Goal: Task Accomplishment & Management: Manage account settings

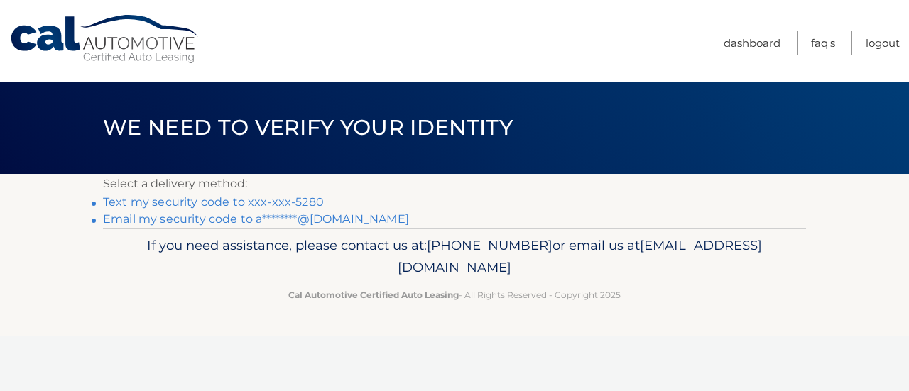
click at [265, 197] on link "Text my security code to xxx-xxx-5280" at bounding box center [213, 201] width 221 height 13
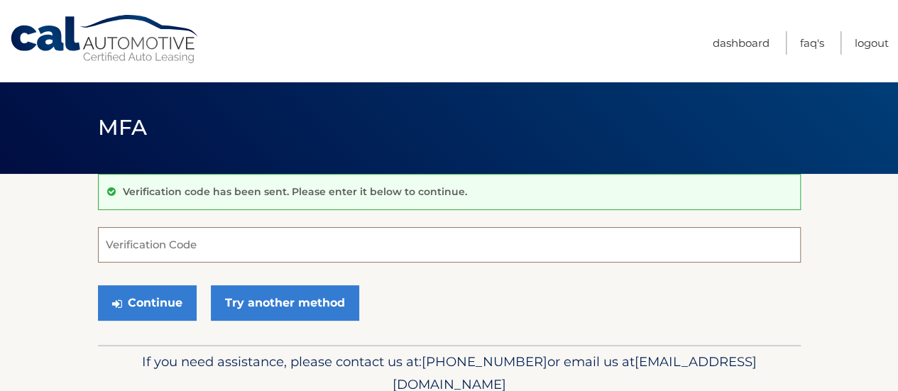
click at [127, 243] on input "Verification Code" at bounding box center [449, 244] width 703 height 35
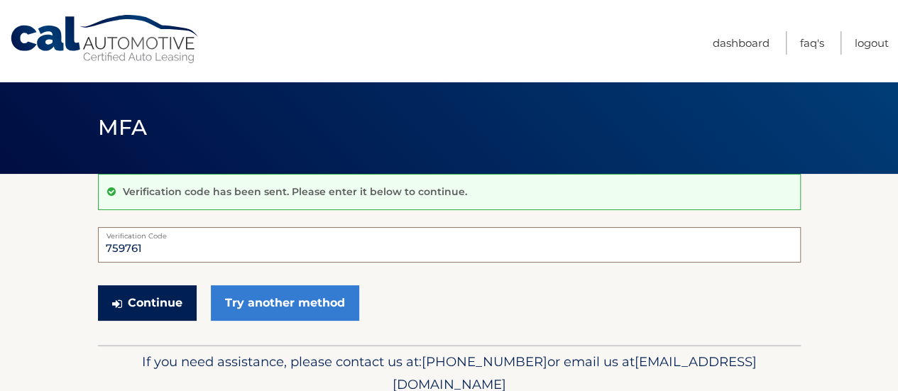
type input "759761"
click at [177, 302] on button "Continue" at bounding box center [147, 302] width 99 height 35
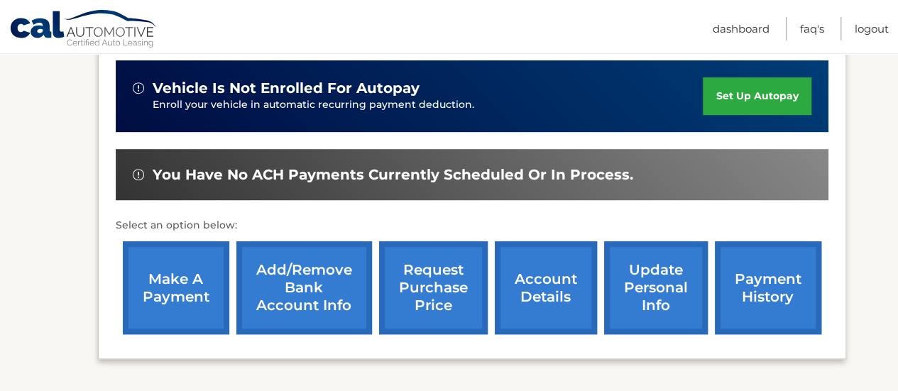
scroll to position [371, 0]
click at [562, 294] on link "account details" at bounding box center [546, 287] width 102 height 93
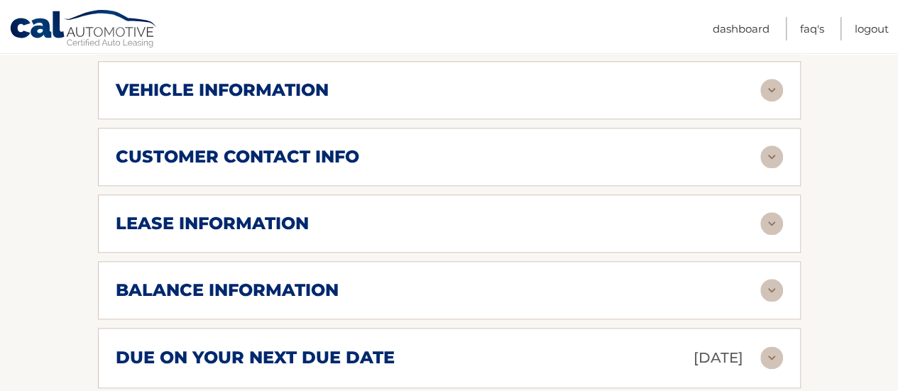
scroll to position [705, 0]
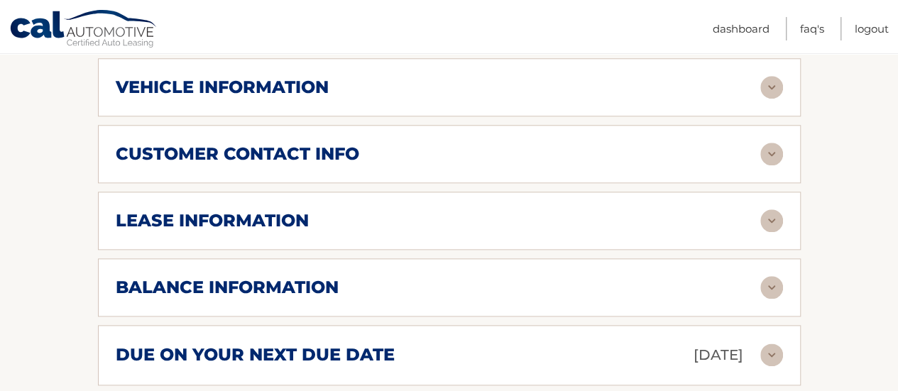
click at [779, 291] on img at bounding box center [771, 287] width 23 height 23
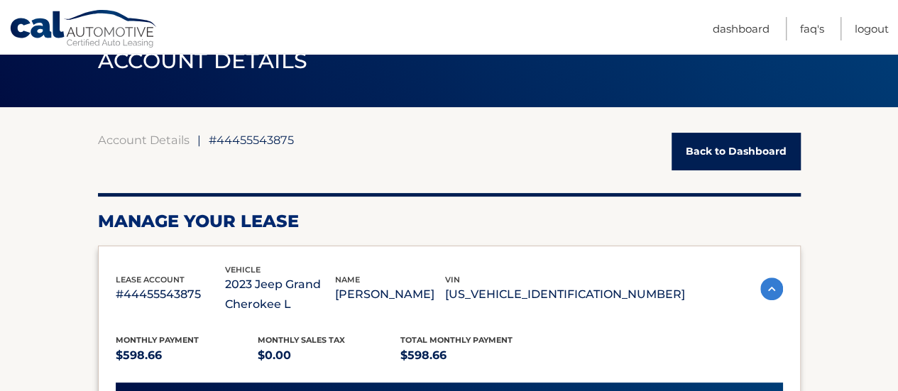
scroll to position [0, 0]
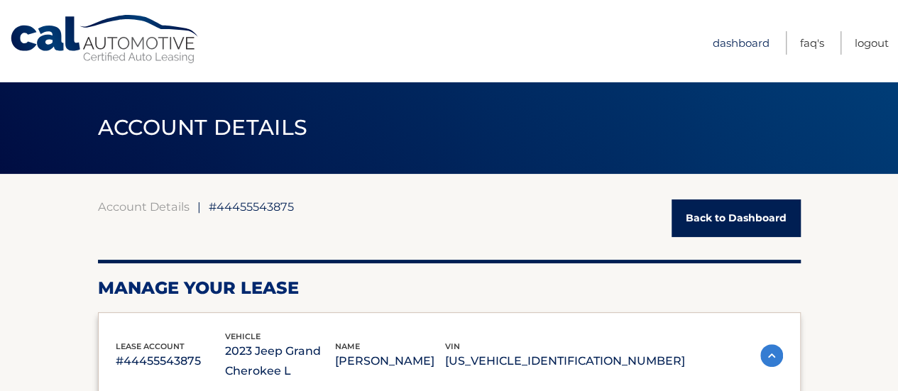
click at [751, 46] on link "Dashboard" at bounding box center [741, 42] width 57 height 23
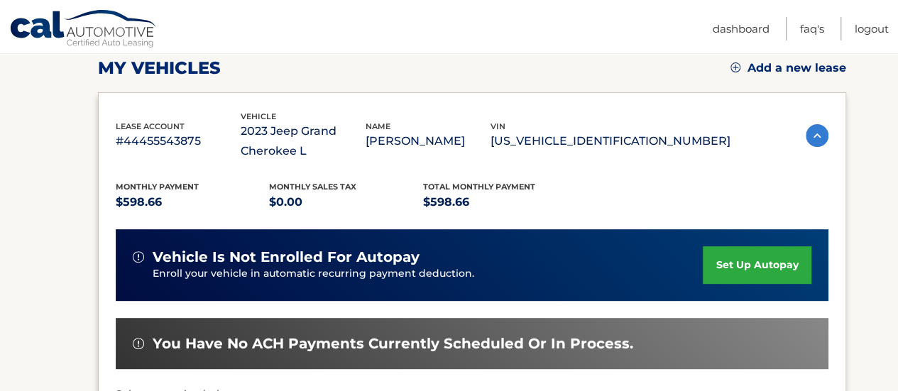
scroll to position [195, 0]
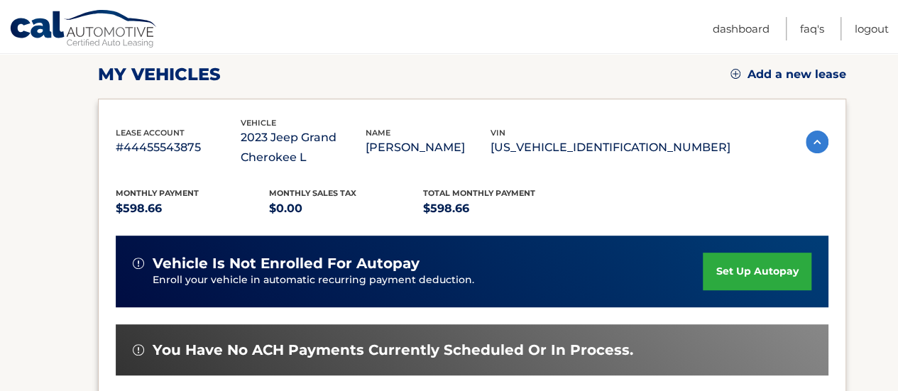
click at [877, 112] on section "my vehicles Add a new lease lease account #44455543875 vehicle 2023 Jeep Grand …" at bounding box center [449, 278] width 898 height 598
click at [878, 31] on link "Logout" at bounding box center [872, 28] width 34 height 23
